Goal: Information Seeking & Learning: Learn about a topic

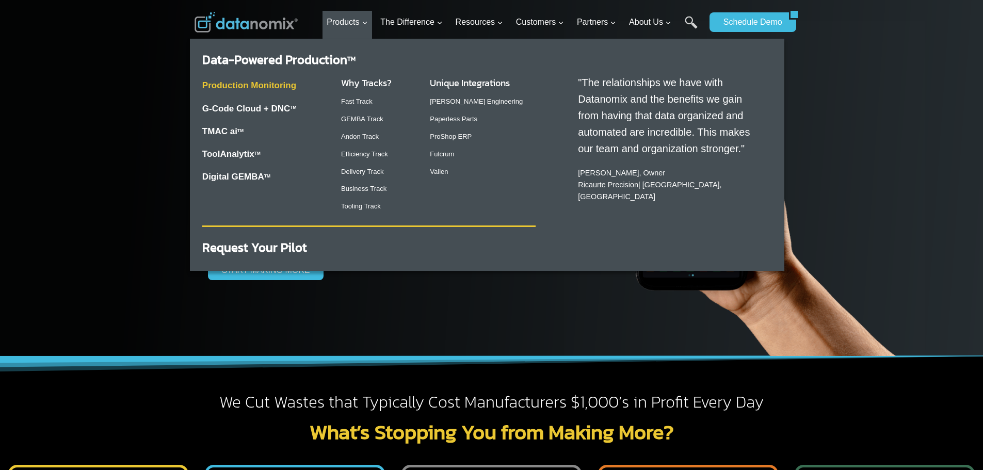
click at [266, 89] on link "Production Monitoring" at bounding box center [249, 86] width 94 height 10
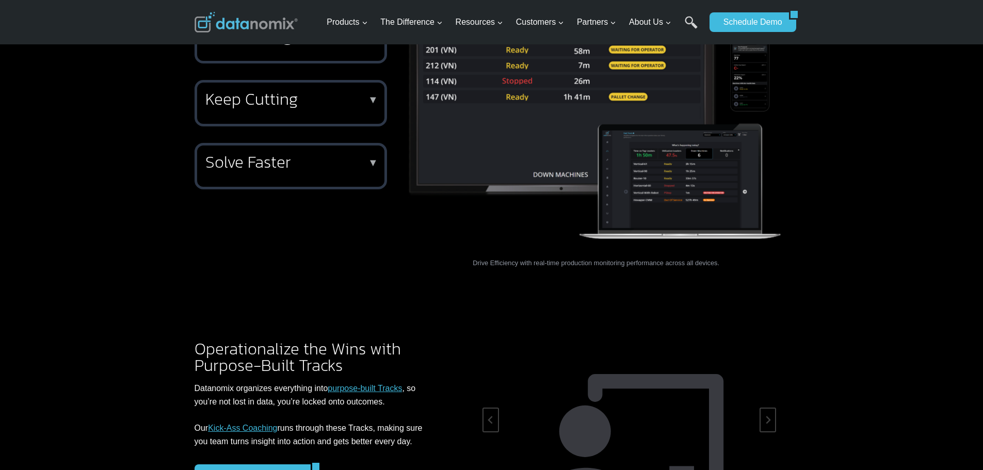
scroll to position [1394, 0]
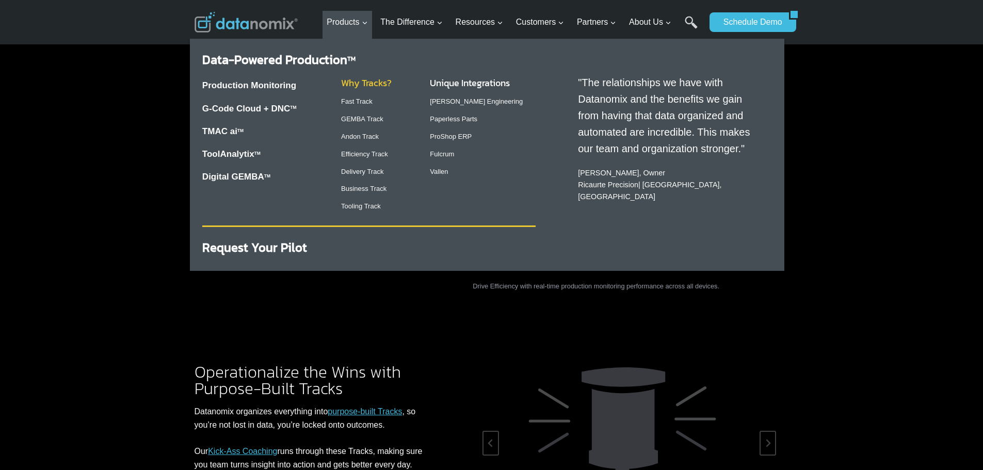
click at [368, 83] on link "Why Tracks?" at bounding box center [366, 83] width 51 height 14
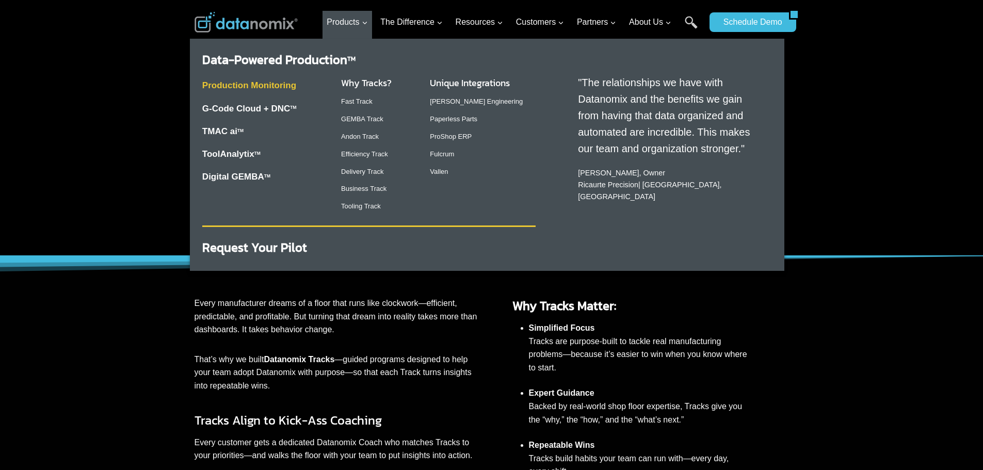
click at [275, 82] on link "Production Monitoring" at bounding box center [249, 86] width 94 height 10
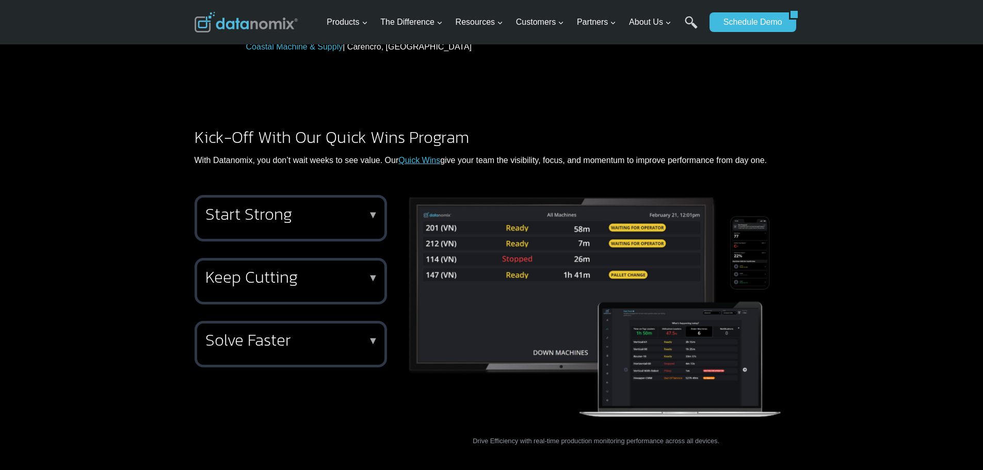
scroll to position [1291, 0]
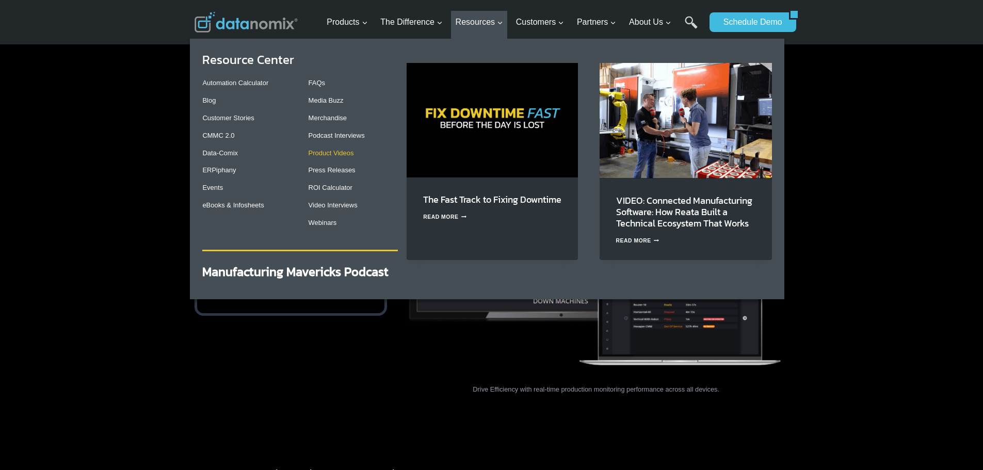
click at [338, 155] on link "Product Videos" at bounding box center [331, 153] width 45 height 8
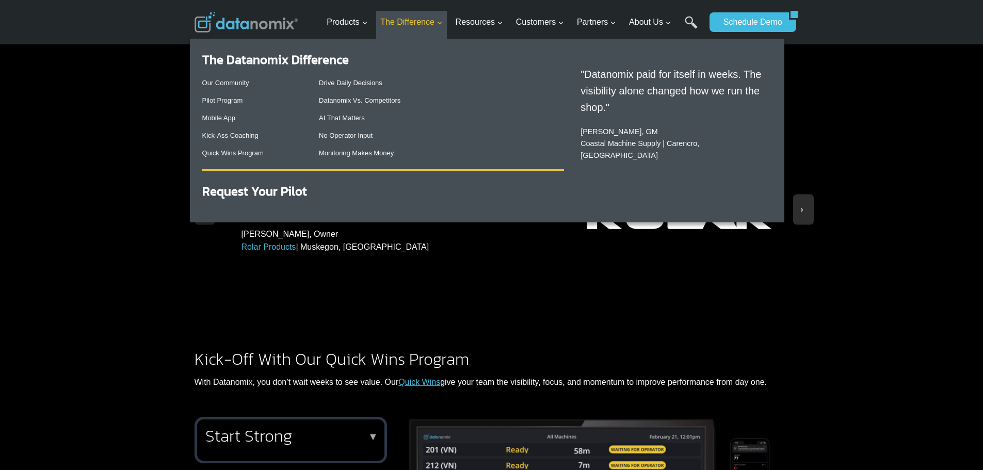
scroll to position [981, 0]
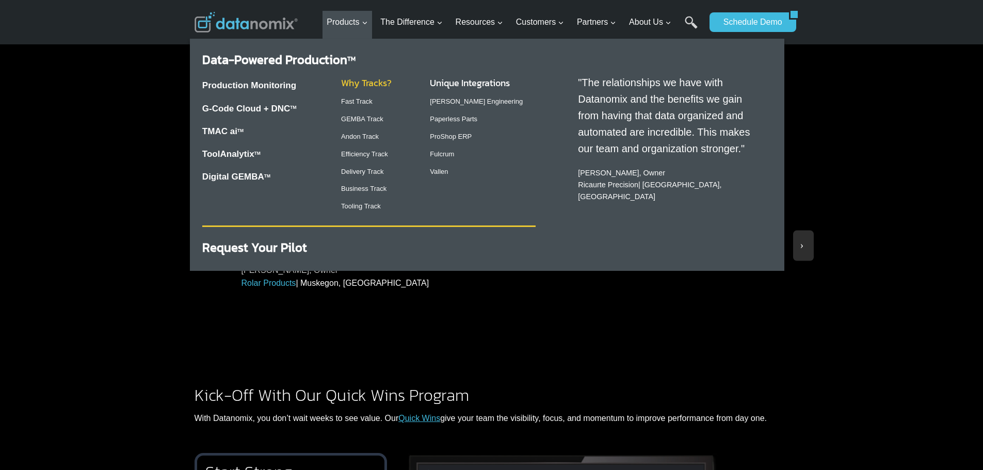
click at [356, 83] on link "Why Tracks?" at bounding box center [366, 83] width 51 height 14
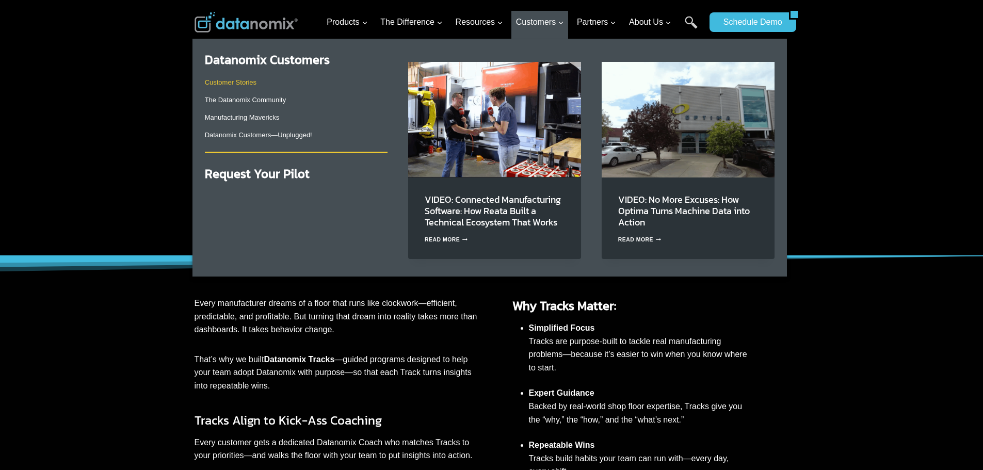
click at [238, 84] on link "Customer Stories" at bounding box center [231, 82] width 52 height 8
